Goal: Use online tool/utility: Utilize a website feature to perform a specific function

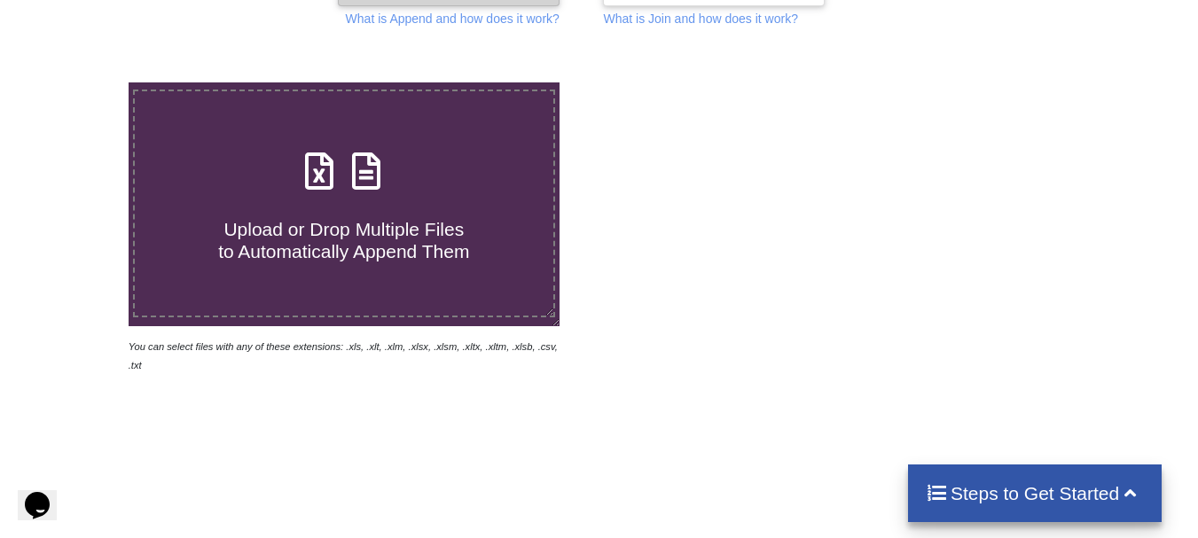
scroll to position [276, 0]
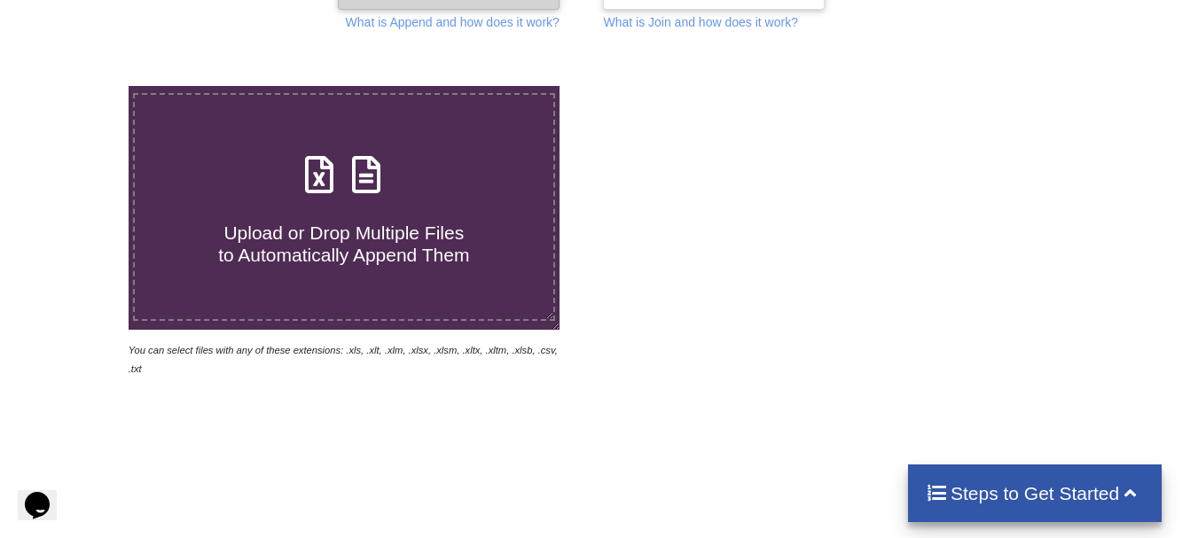
click at [420, 256] on span "Upload or Drop Multiple Files to Automatically Append Them" at bounding box center [343, 243] width 251 height 43
click at [80, 86] on input "Upload or Drop Multiple Files to Automatically Append Them" at bounding box center [80, 86] width 0 height 0
type input "C:\fakepath\B Borobudur PN 3.xlsx"
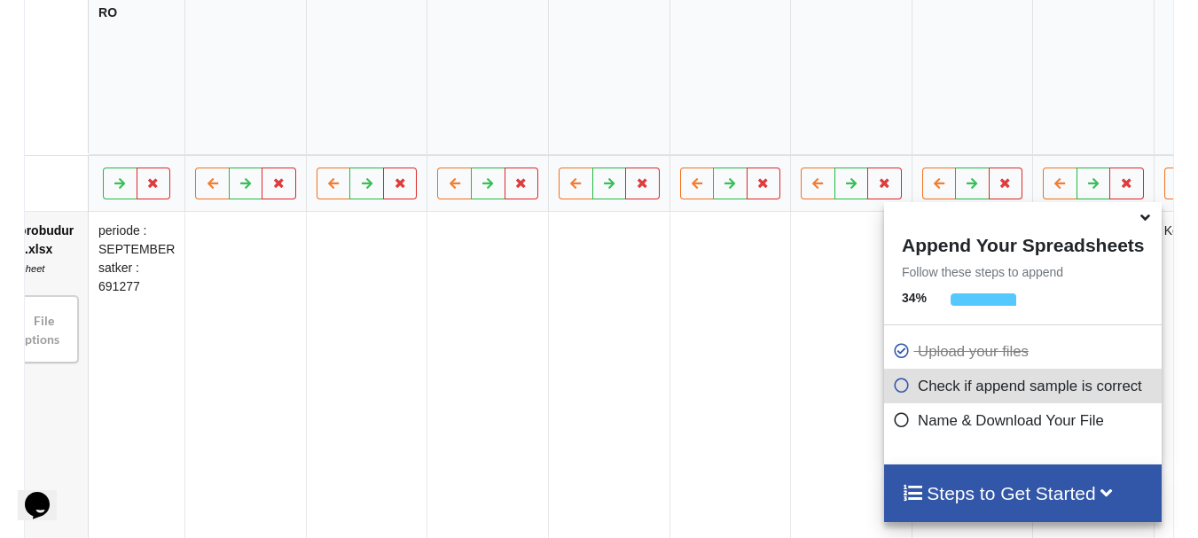
scroll to position [0, 73]
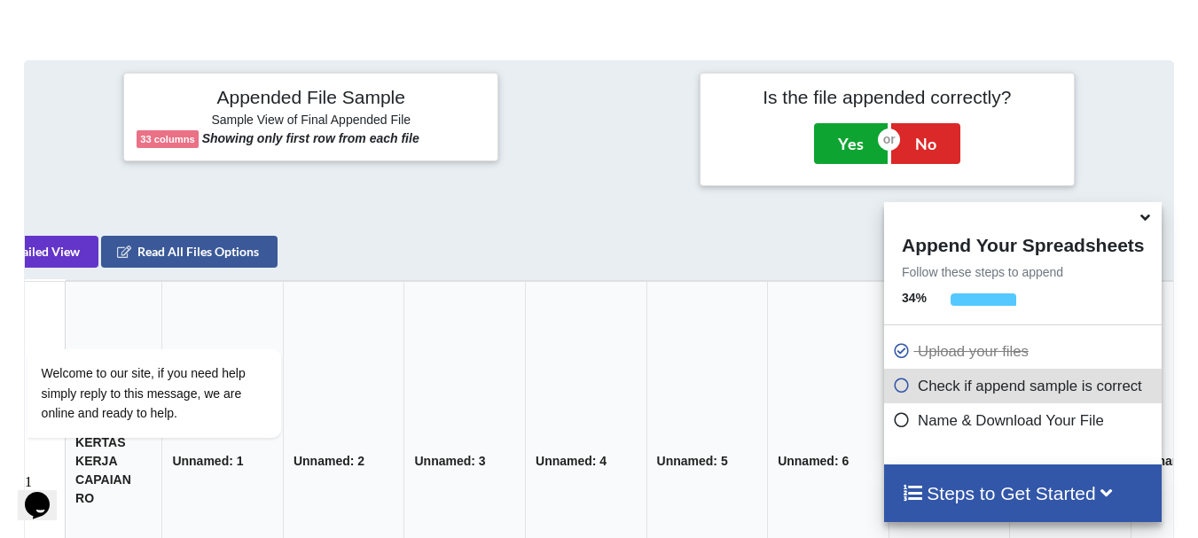
click at [847, 130] on button "Yes" at bounding box center [851, 143] width 74 height 41
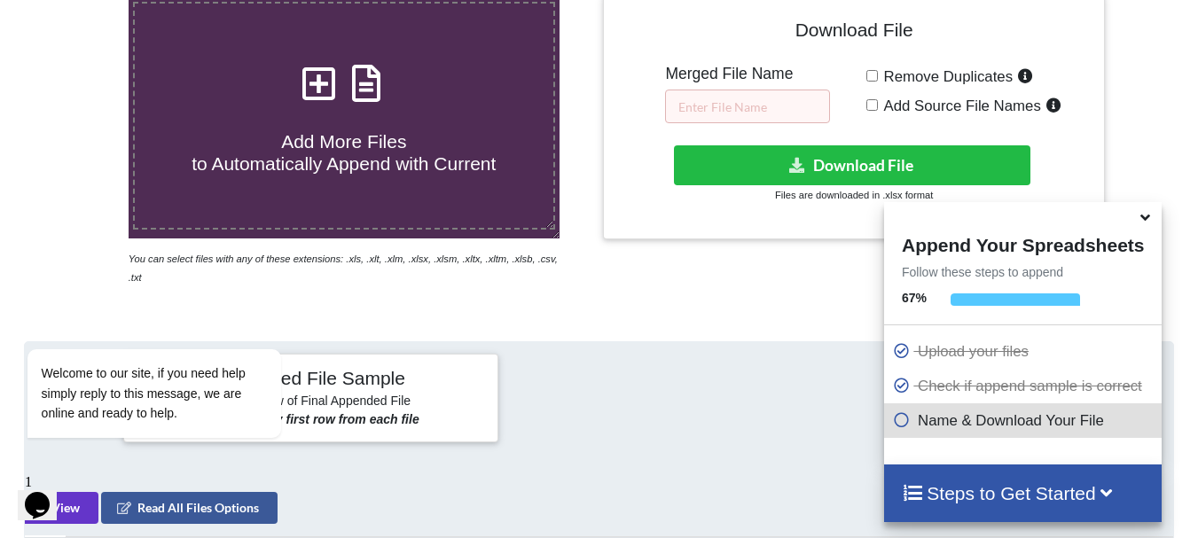
scroll to position [362, 0]
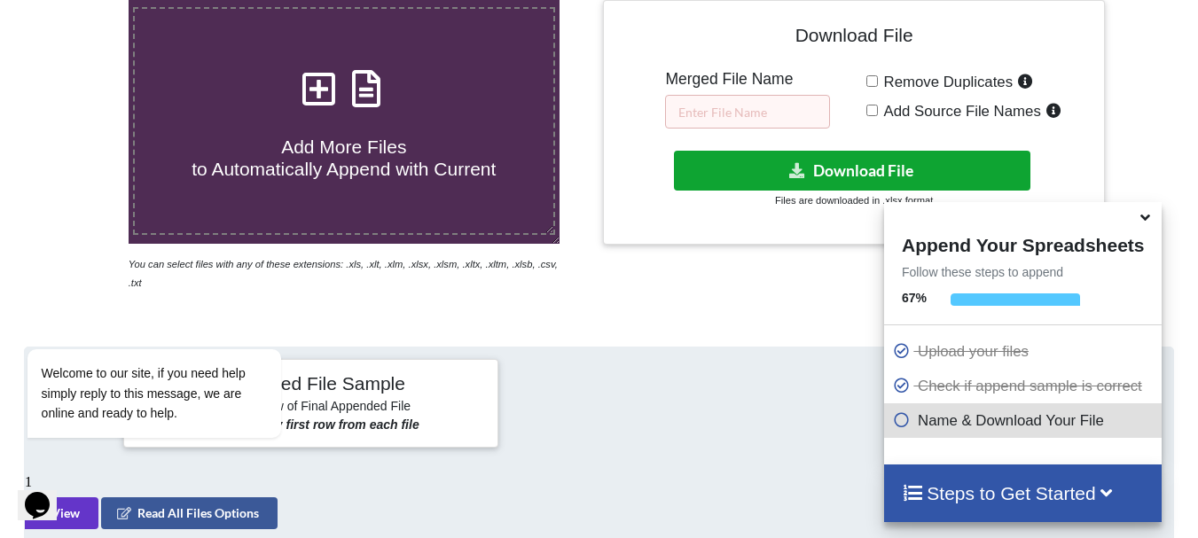
click at [851, 173] on button "Download File" at bounding box center [852, 171] width 356 height 40
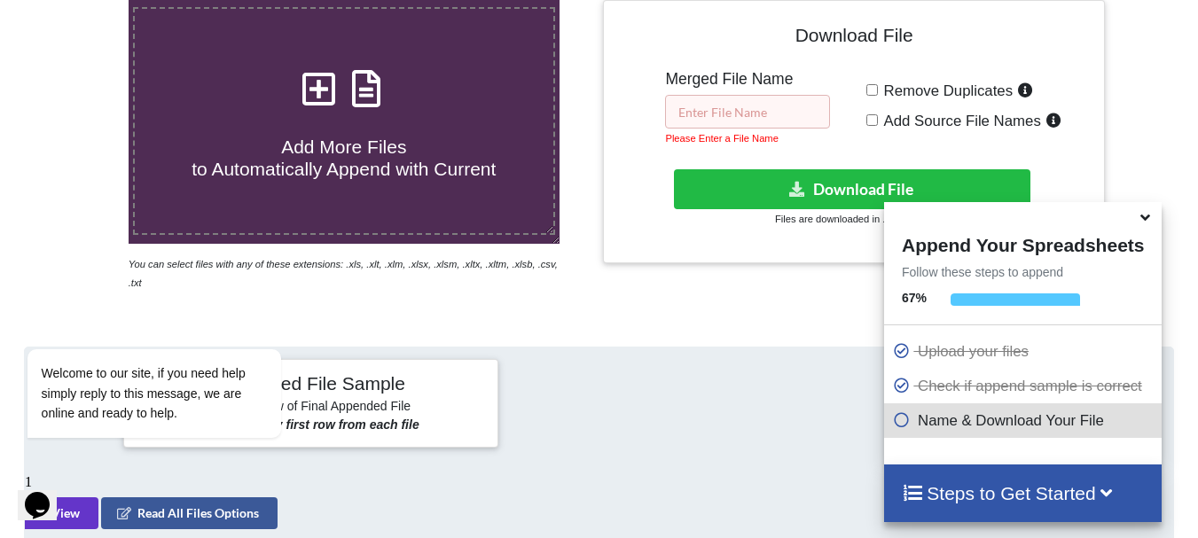
click at [782, 119] on input "text" at bounding box center [747, 112] width 165 height 34
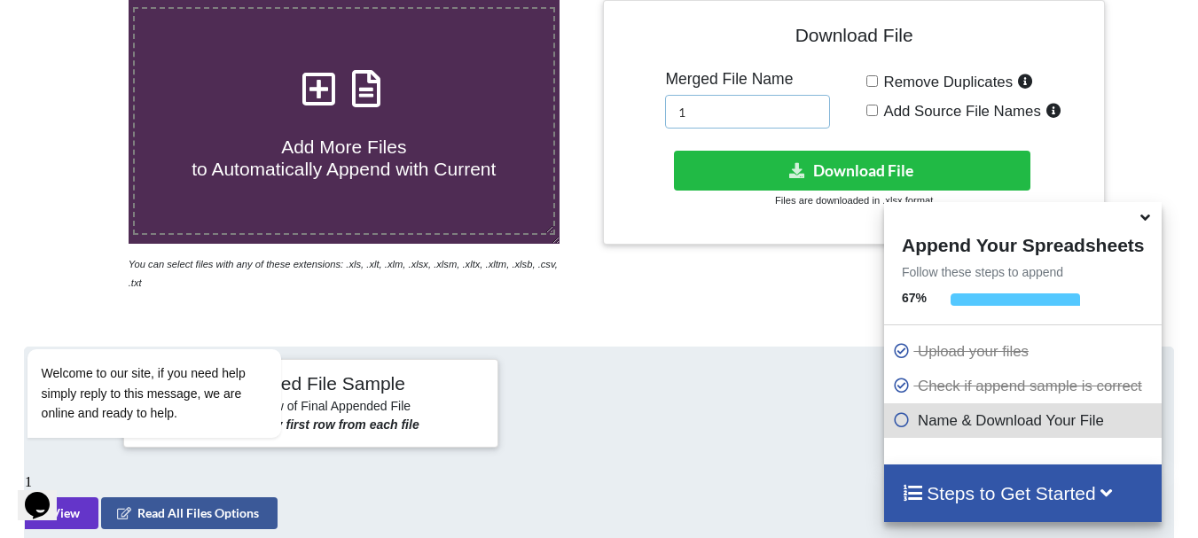
type input "1"
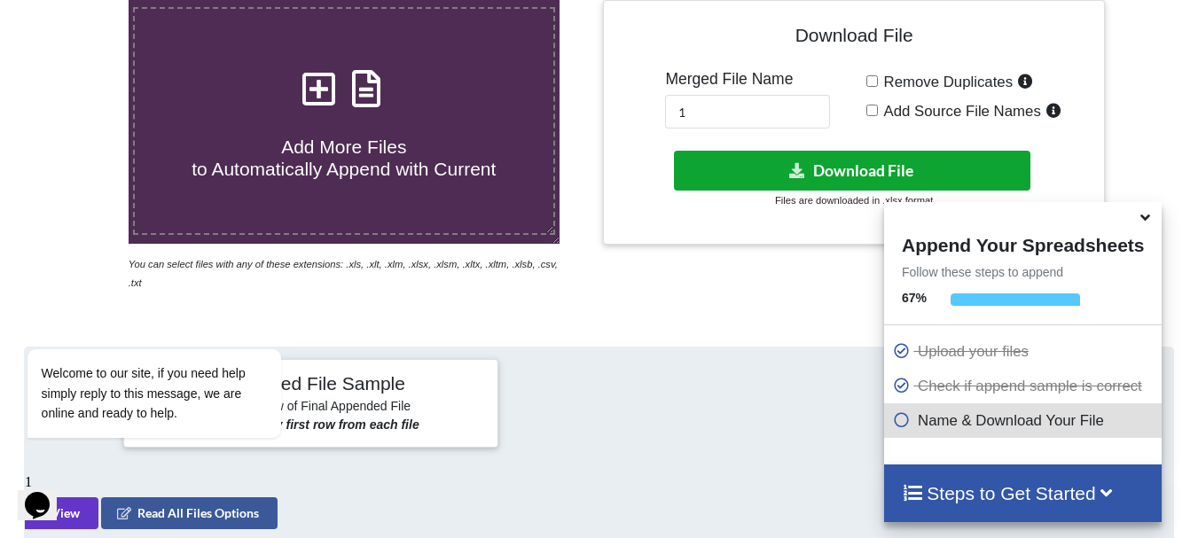
click at [818, 160] on button "Download File" at bounding box center [852, 171] width 356 height 40
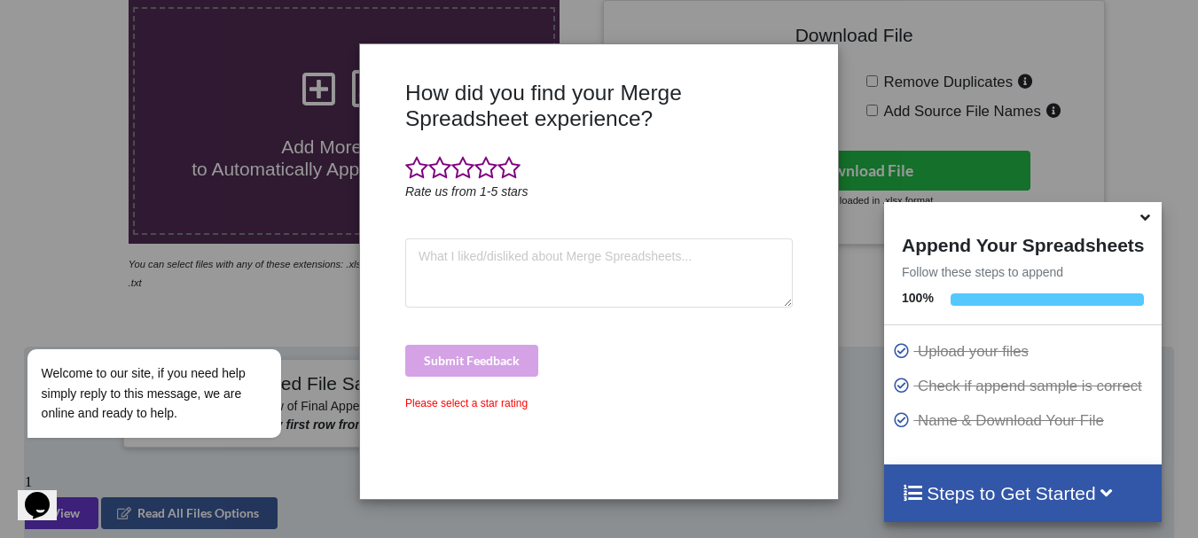
click at [1044, 22] on div "How did you find your Merge Spreadsheet experience? Rate us from 1-5 stars Subm…" at bounding box center [599, 269] width 1198 height 538
click at [511, 176] on span at bounding box center [508, 168] width 23 height 25
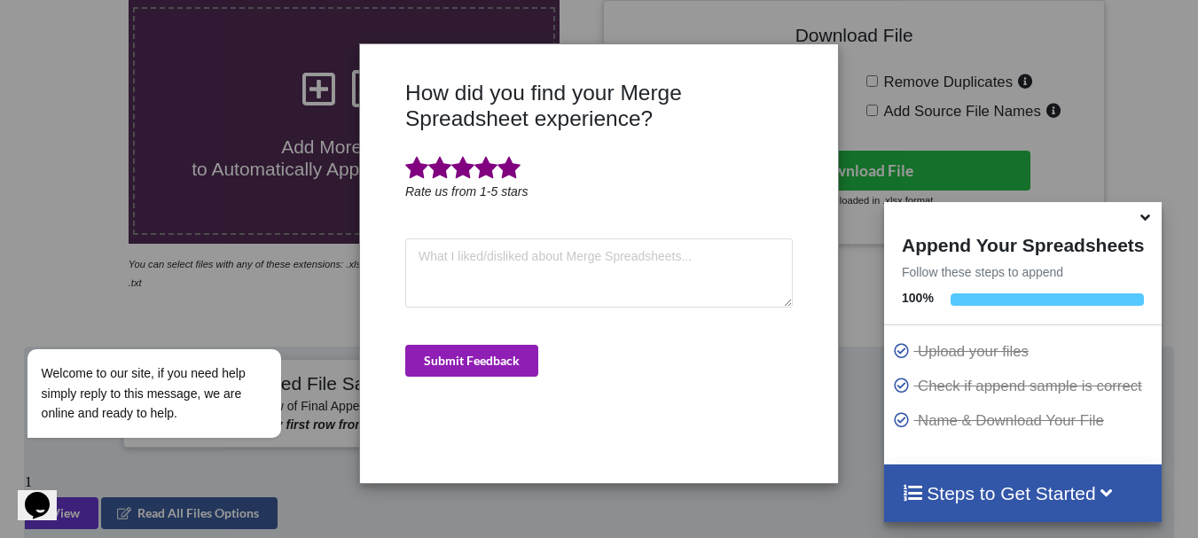
click at [474, 346] on button "Submit Feedback" at bounding box center [471, 361] width 133 height 32
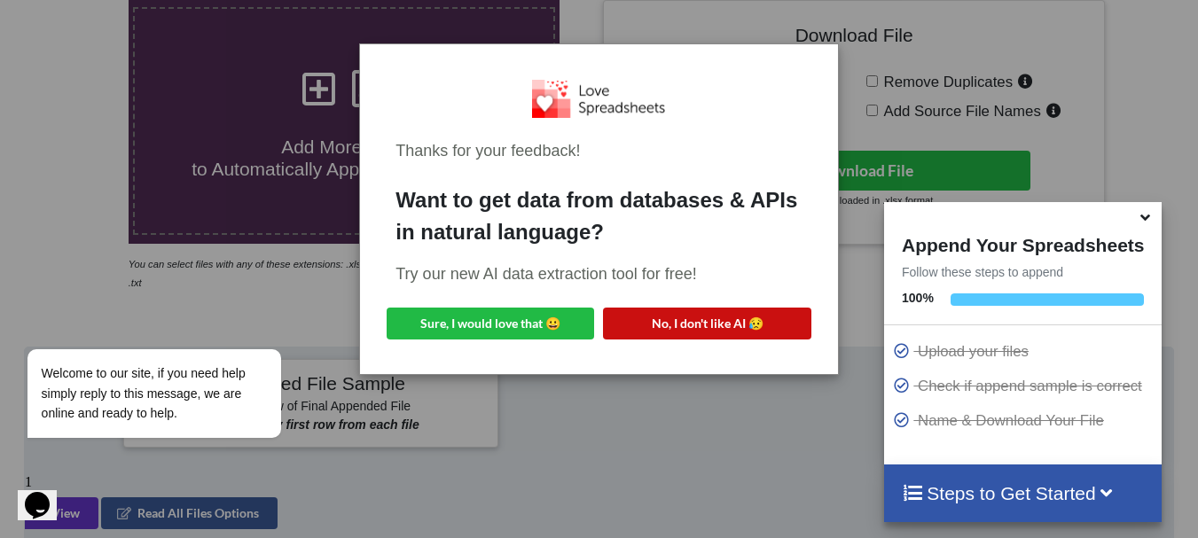
click at [677, 323] on button "No, I don't like AI 😥" at bounding box center [706, 324] width 207 height 32
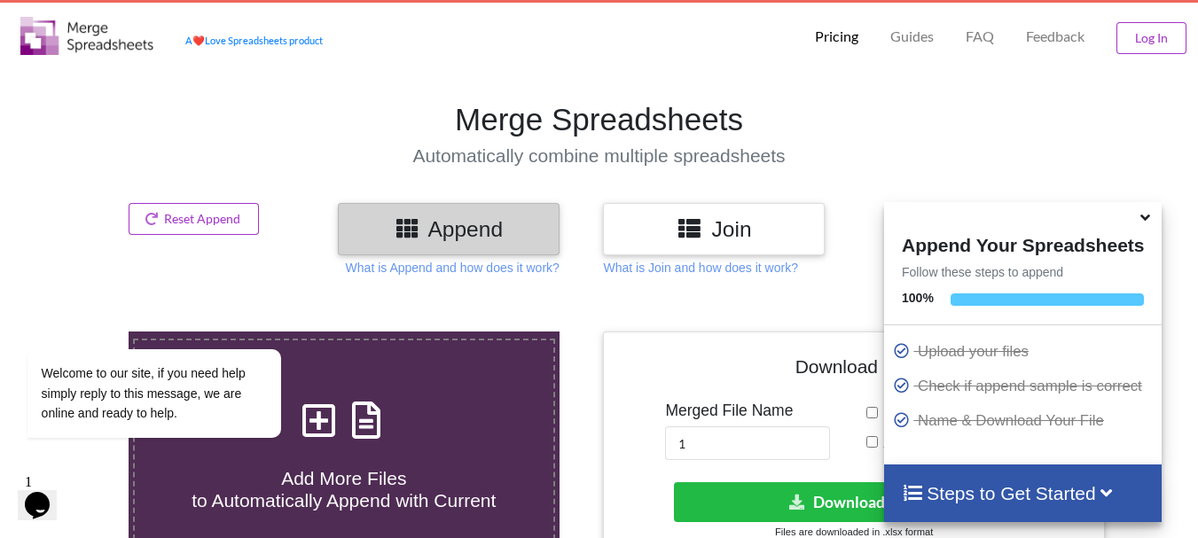
scroll to position [0, 0]
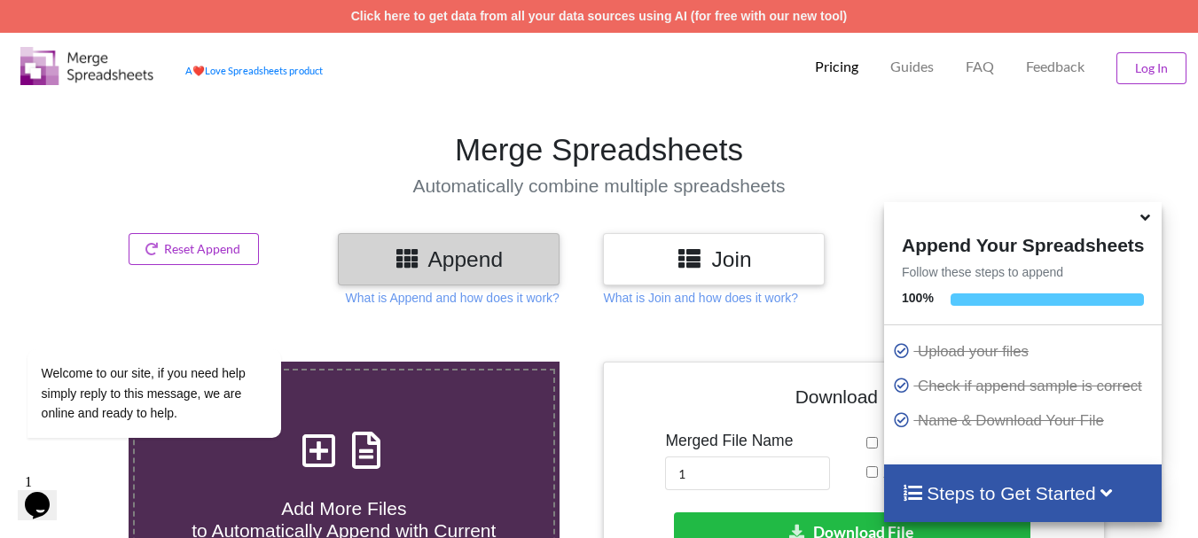
click at [424, 371] on label "Add More Files to Automatically Append with Current" at bounding box center [344, 483] width 422 height 228
click at [80, 362] on input "Add More Files to Automatically Append with Current" at bounding box center [80, 362] width 0 height 0
click at [231, 261] on div "Welcome to our site, if you need help simply reply to this message, we are onli…" at bounding box center [177, 319] width 319 height 269
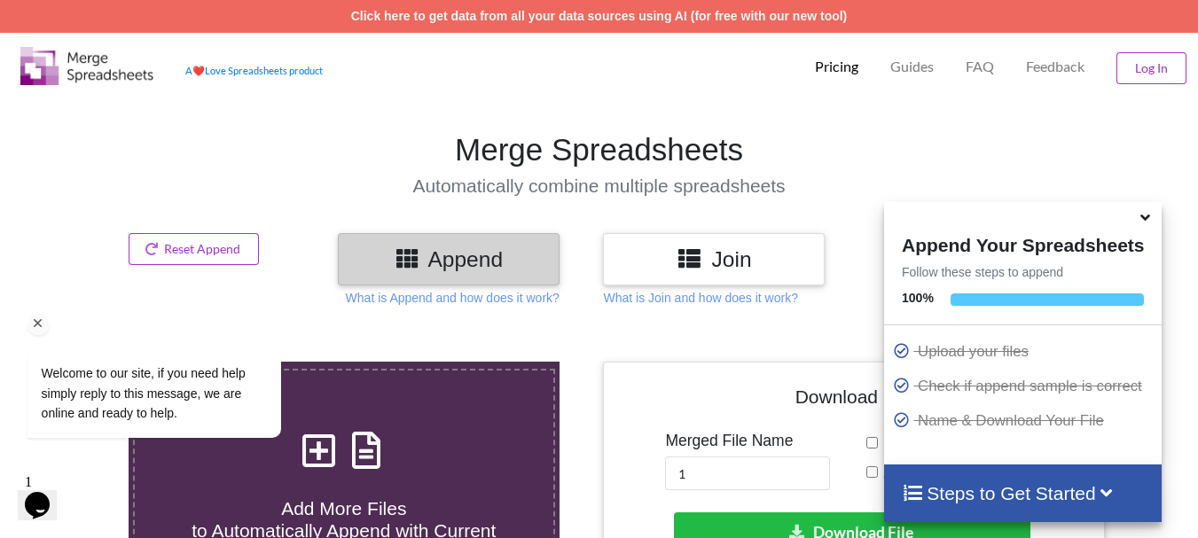
click at [211, 257] on div "Welcome to our site, if you need help simply reply to this message, we are onli…" at bounding box center [177, 319] width 319 height 269
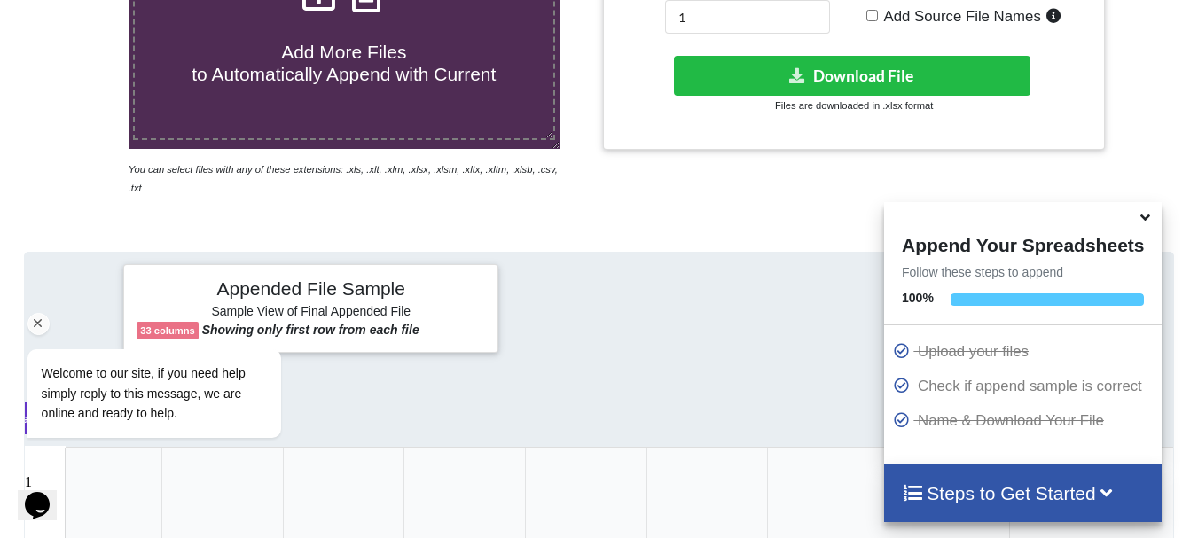
scroll to position [543, 0]
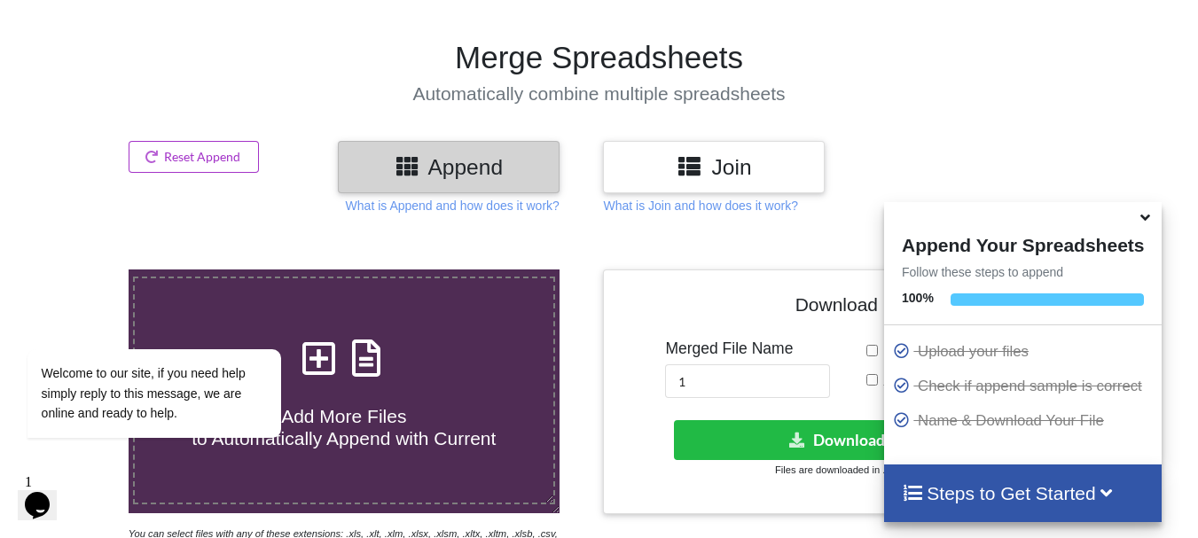
type input "C:\fakepath\B Borobudur PN 3.xlsx"
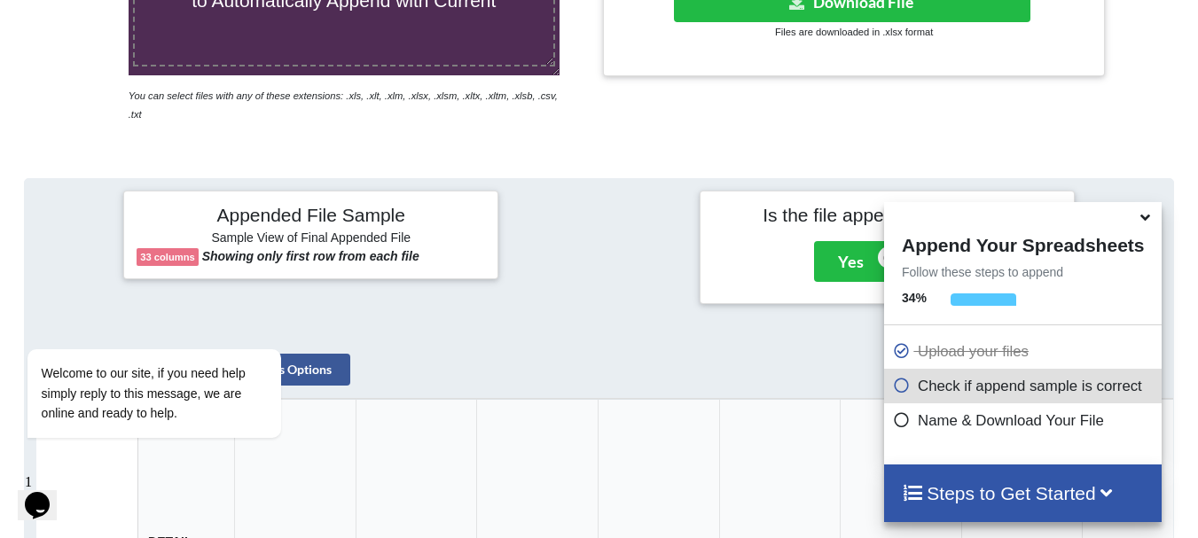
scroll to position [529, 0]
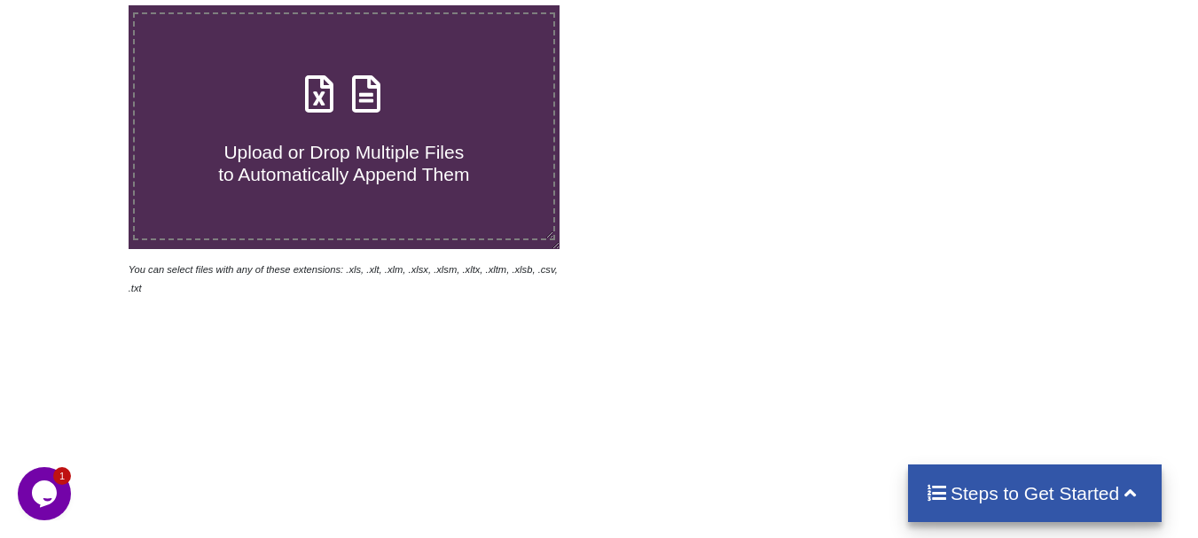
scroll to position [355, 0]
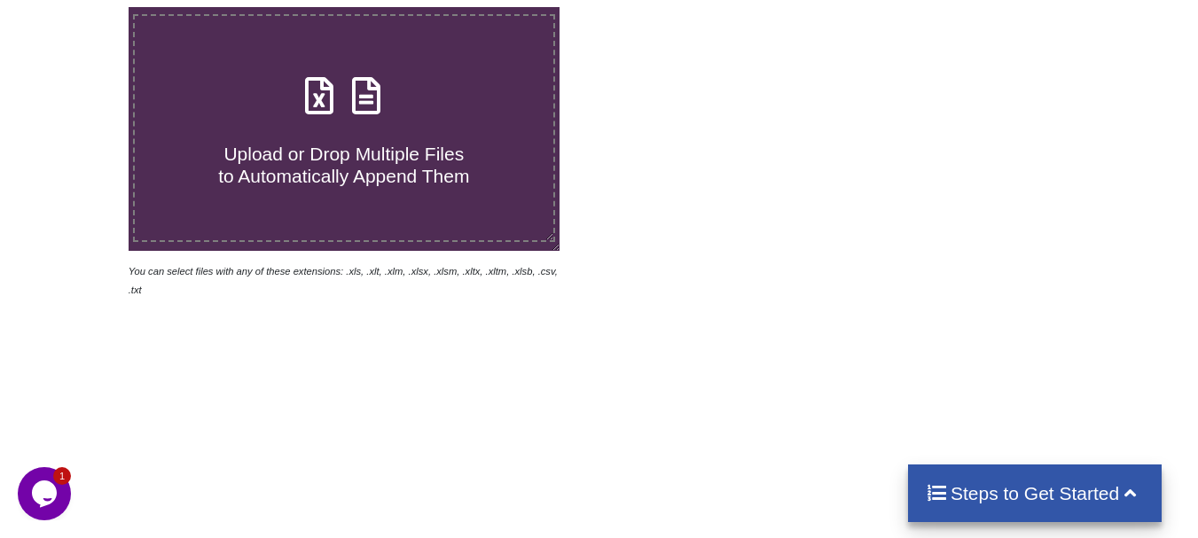
click at [438, 176] on span "Upload or Drop Multiple Files to Automatically Append Them" at bounding box center [343, 165] width 251 height 43
click at [80, 7] on input "Upload or Drop Multiple Files to Automatically Append Them" at bounding box center [80, 7] width 0 height 0
type input "C:\fakepath\B Borobudur PN 3.xlsx"
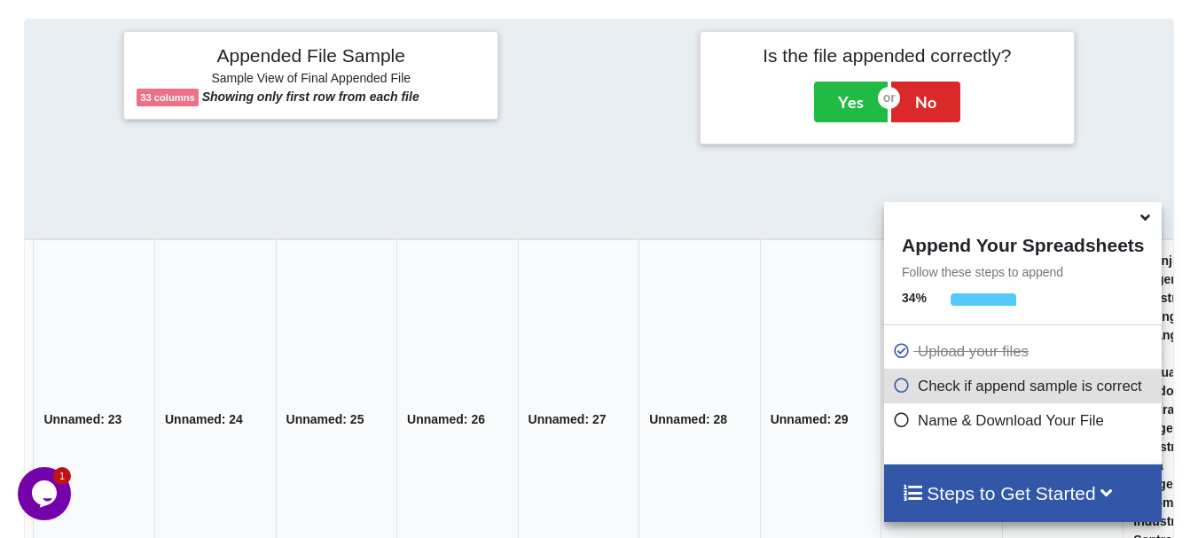
scroll to position [0, 2928]
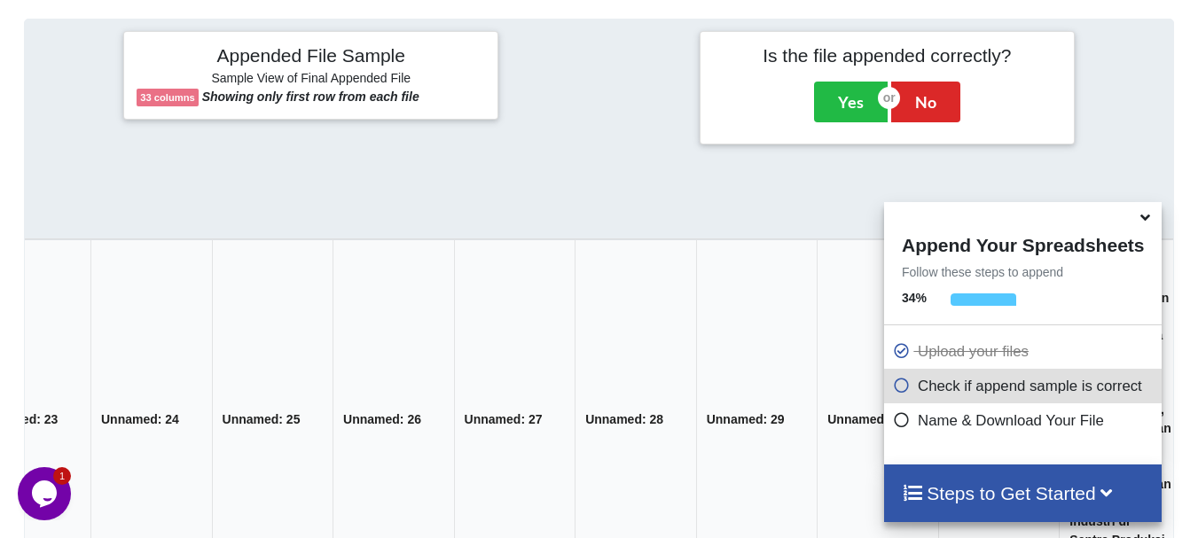
click at [1154, 217] on span at bounding box center [1145, 218] width 21 height 18
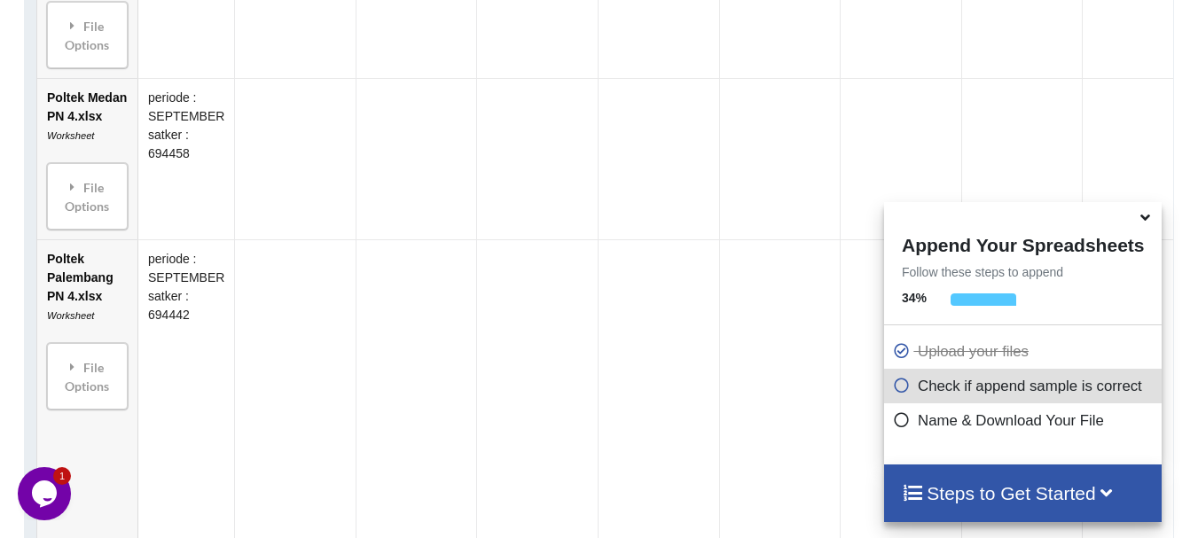
scroll to position [3182, 0]
click at [79, 180] on icon at bounding box center [73, 186] width 16 height 12
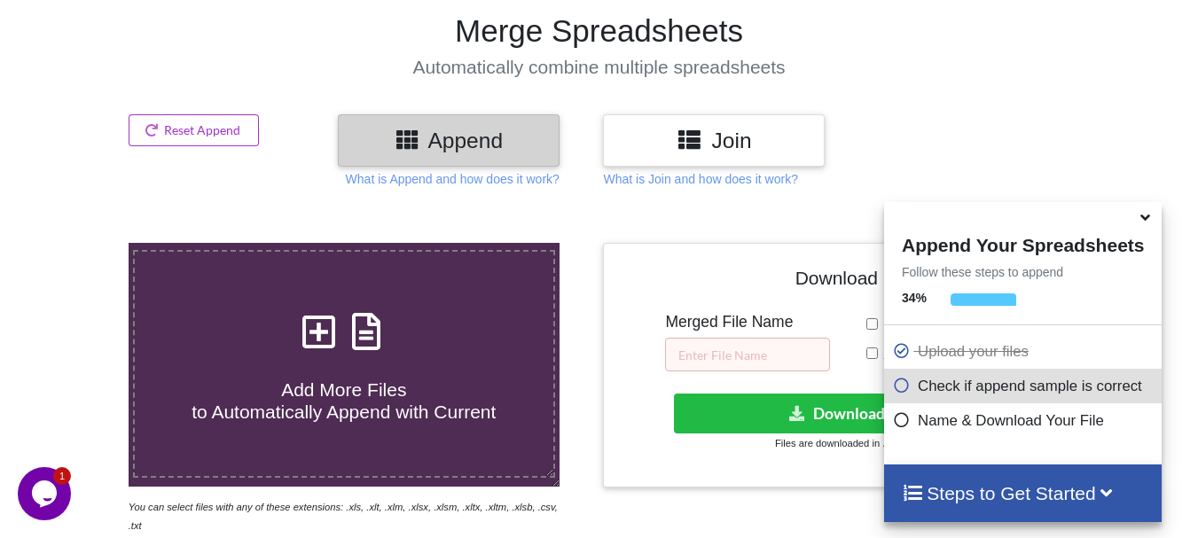
scroll to position [127, 0]
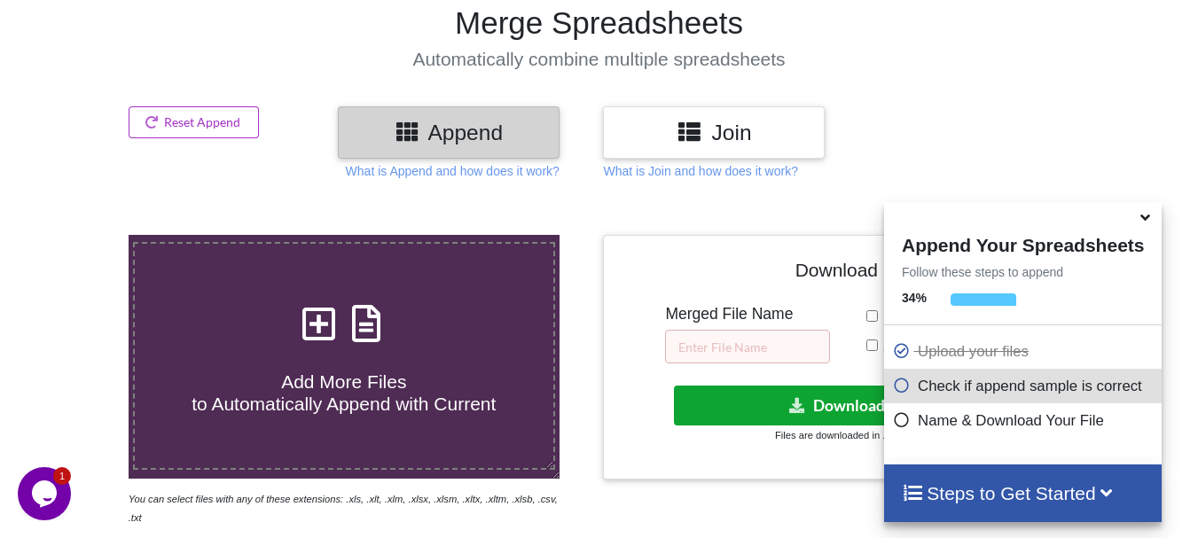
click at [796, 405] on icon at bounding box center [797, 404] width 19 height 13
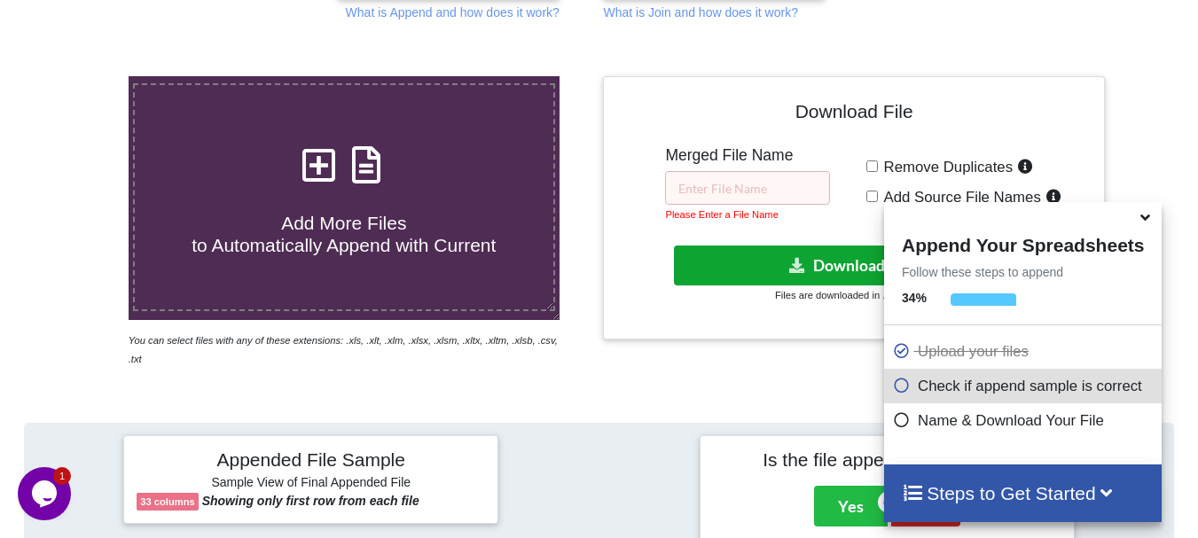
scroll to position [288, 0]
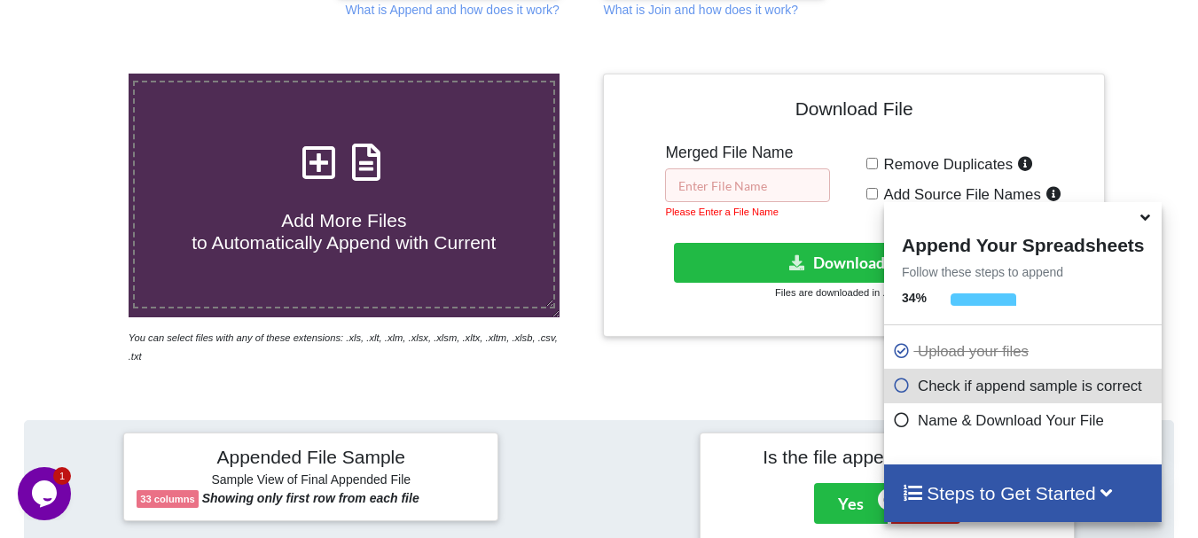
click at [716, 194] on input "text" at bounding box center [747, 185] width 165 height 34
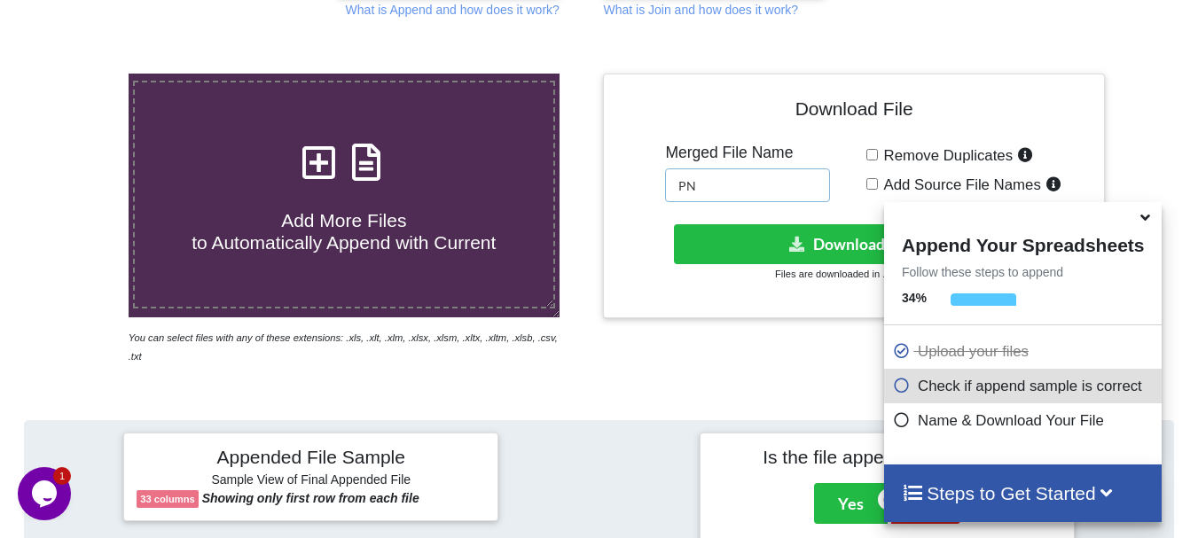
type input "PN"
click at [782, 244] on button "Download File" at bounding box center [852, 244] width 356 height 40
